Goal: Task Accomplishment & Management: Use online tool/utility

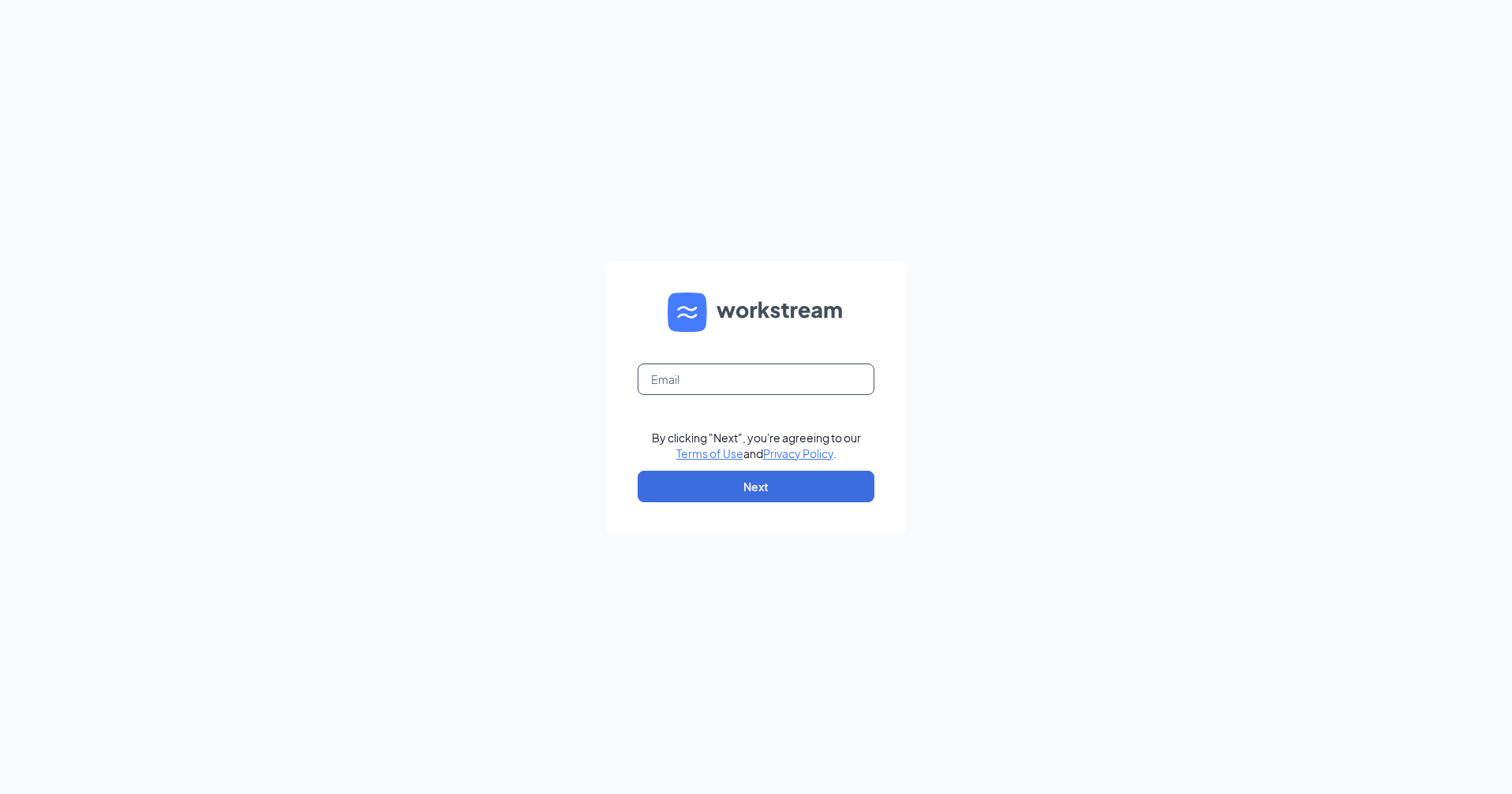
click at [749, 374] on input "text" at bounding box center [755, 379] width 237 height 32
type input "[EMAIL_ADDRESS][DOMAIN_NAME]"
click at [697, 372] on input "text" at bounding box center [755, 379] width 237 height 32
type input "[EMAIL_ADDRESS][DOMAIN_NAME]"
click at [729, 490] on button "Next" at bounding box center [755, 486] width 237 height 32
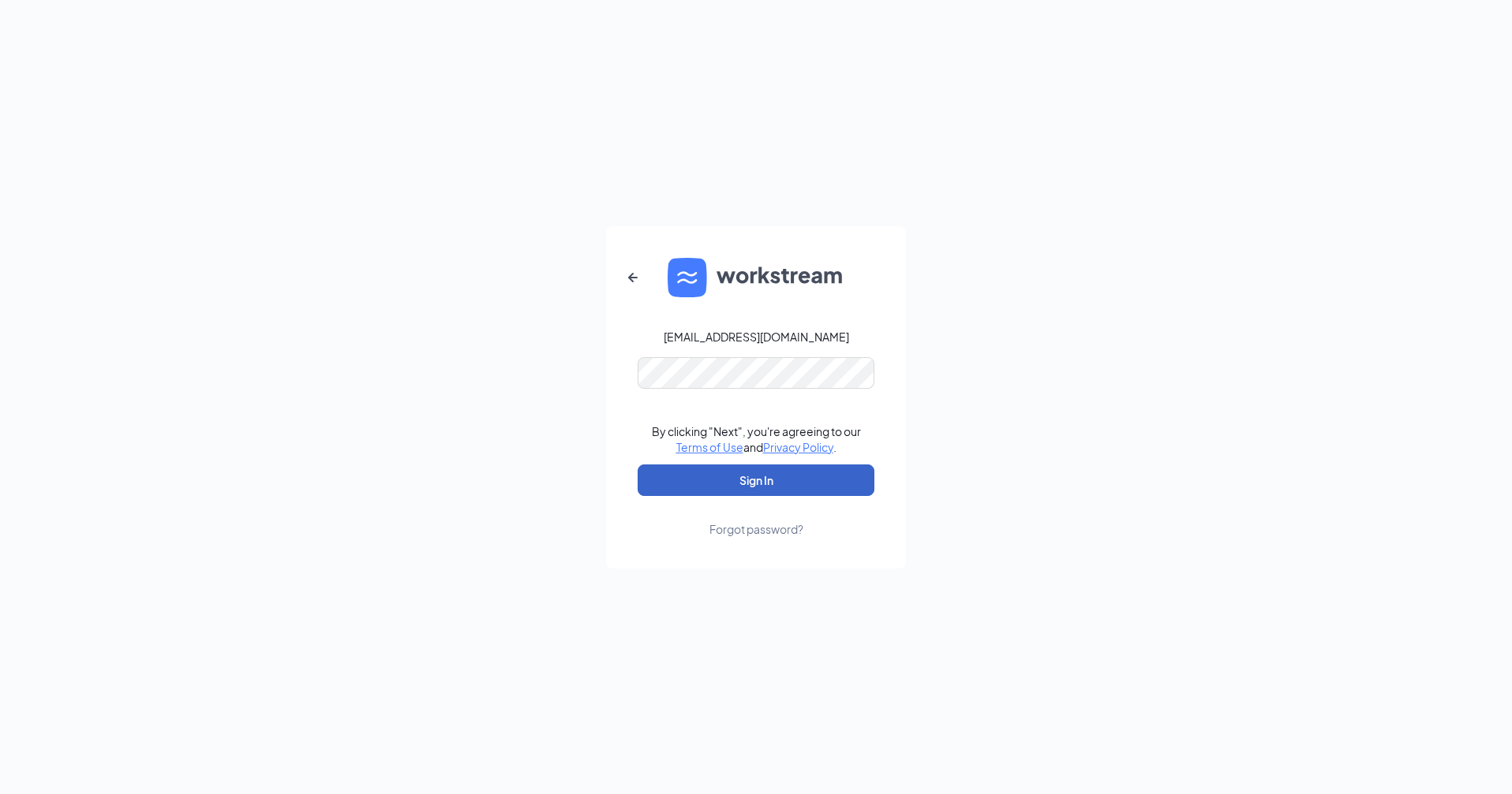
click at [729, 485] on button "Sign In" at bounding box center [755, 479] width 237 height 32
click at [729, 485] on button "Sign In" at bounding box center [755, 479] width 237 height 32
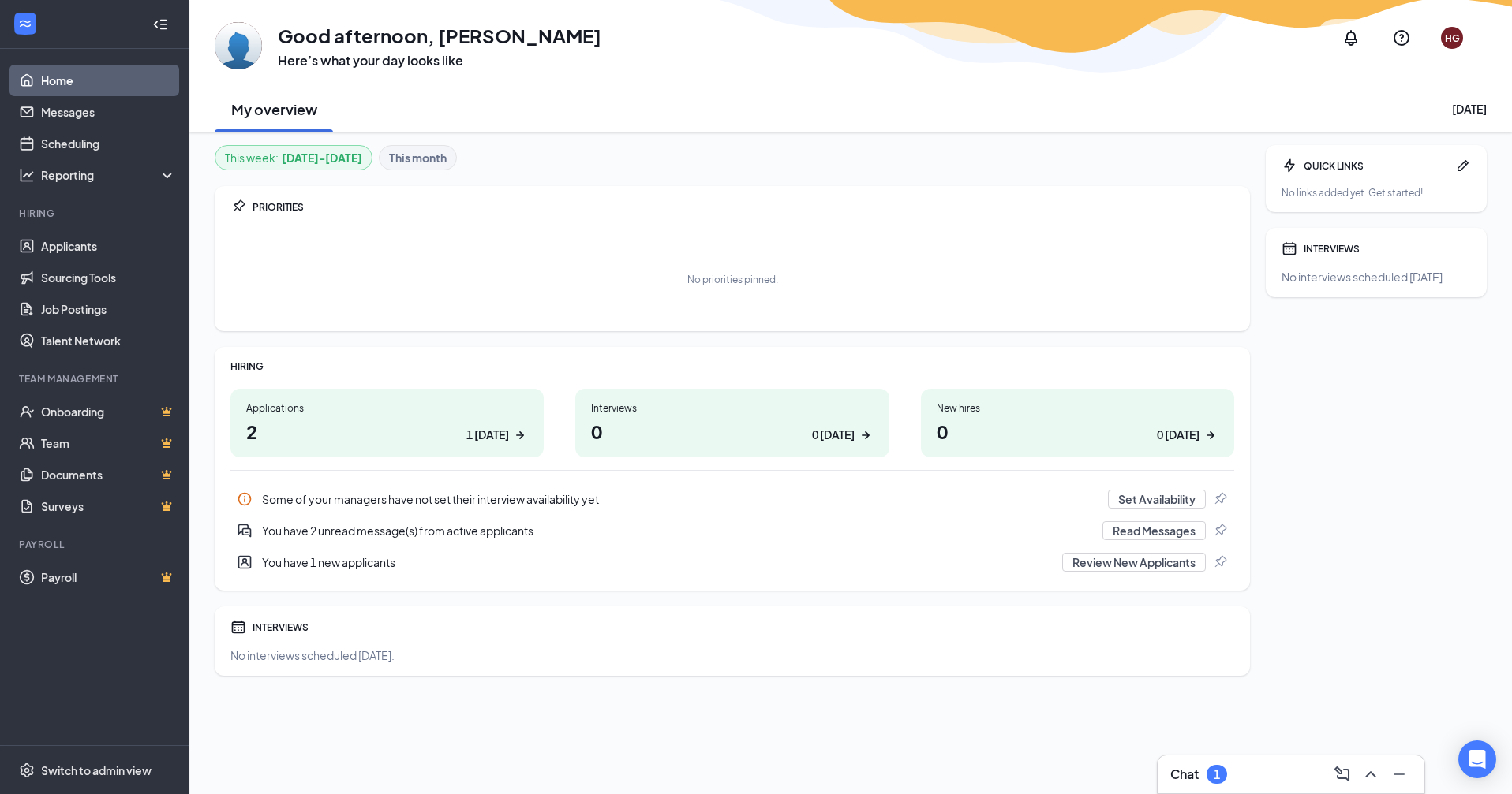
click at [376, 437] on h1 "2 1 today" at bounding box center [387, 431] width 281 height 26
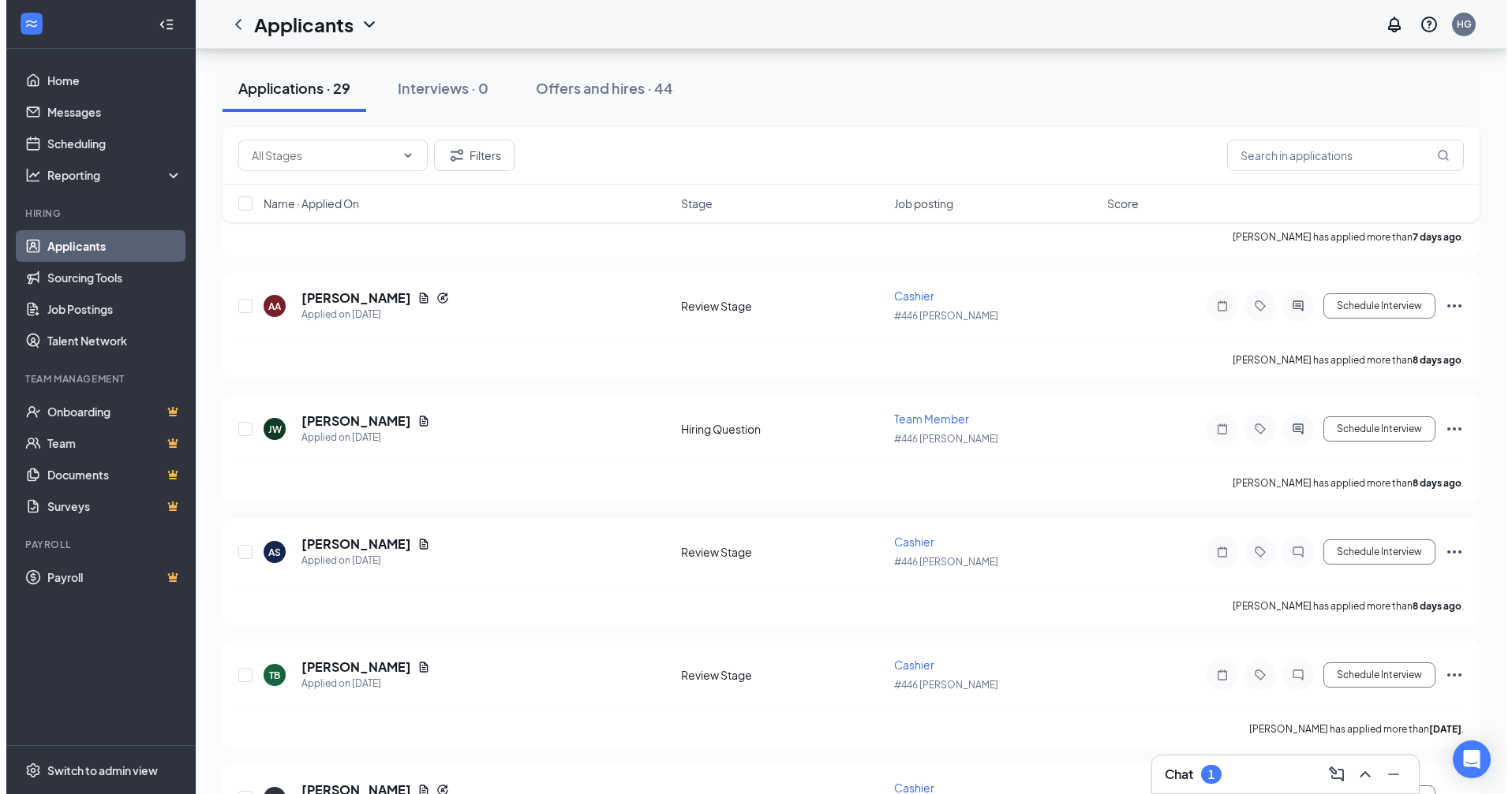
scroll to position [709, 0]
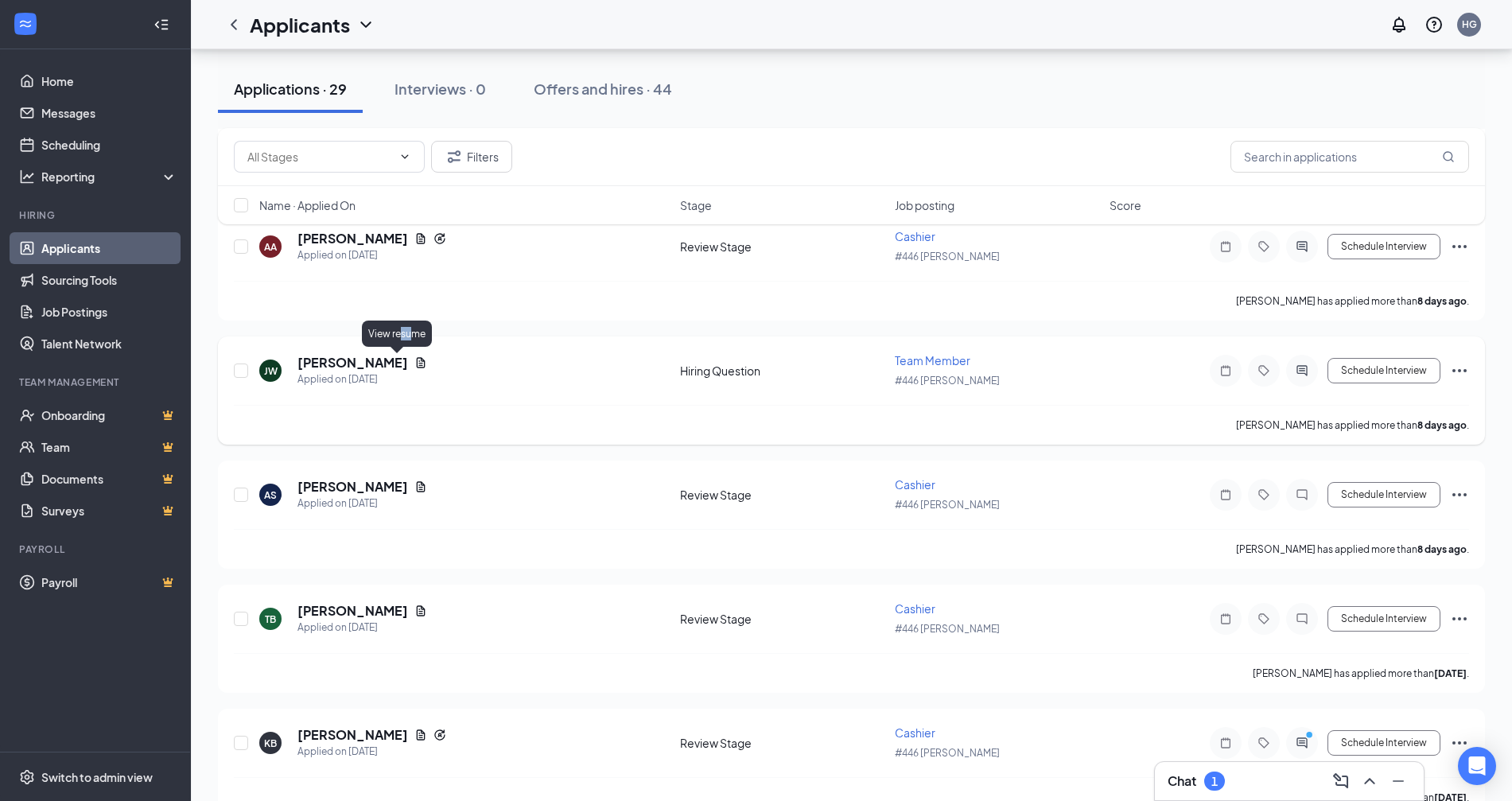
drag, startPoint x: 405, startPoint y: 344, endPoint x: 396, endPoint y: 360, distance: 18.4
click at [416, 365] on icon "Document" at bounding box center [421, 362] width 9 height 10
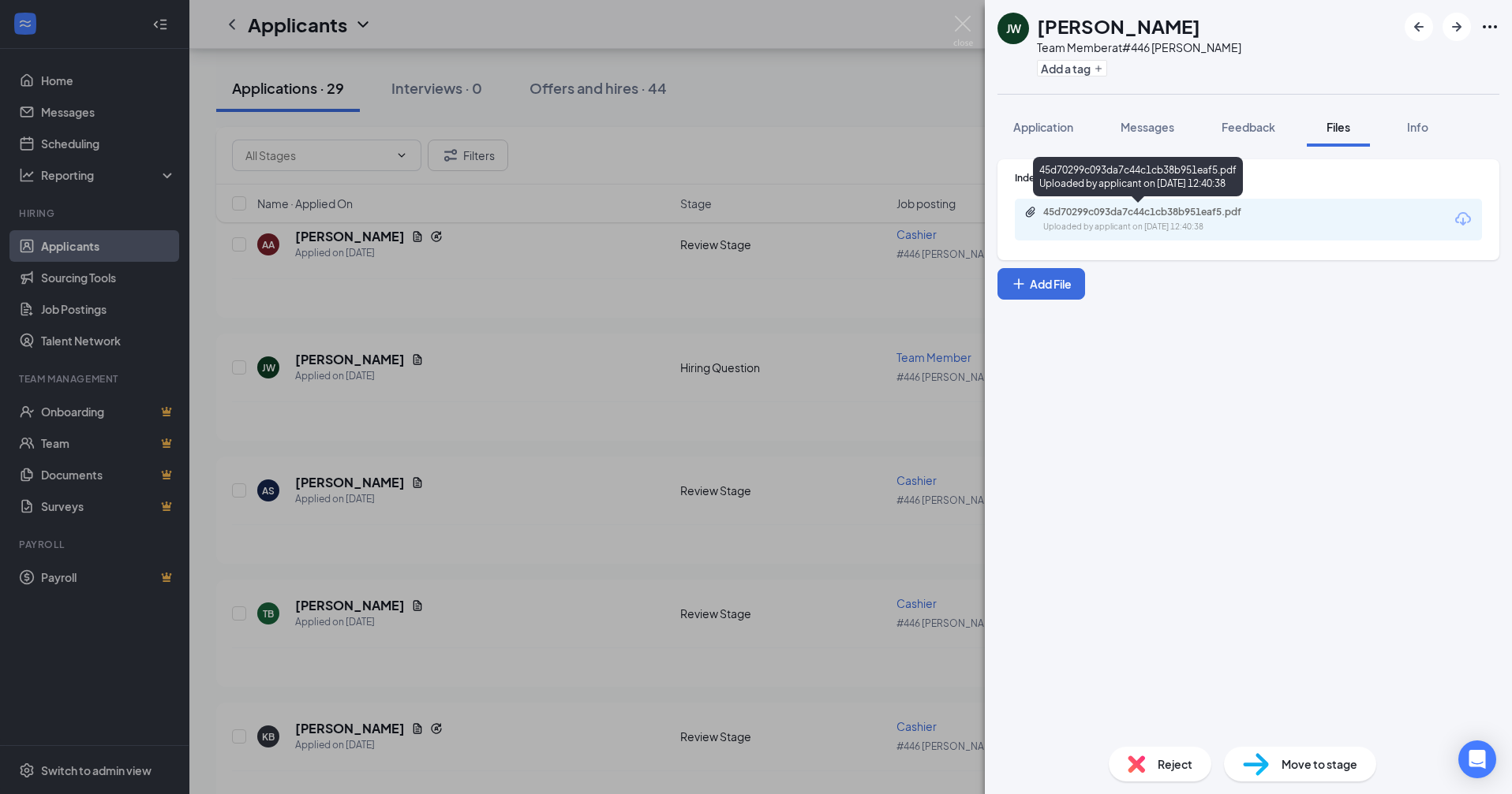
click at [1160, 209] on div "45d70299c093da7c44c1cb38b951eaf5.pdf" at bounding box center [1154, 212] width 221 height 13
